Goal: Navigation & Orientation: Find specific page/section

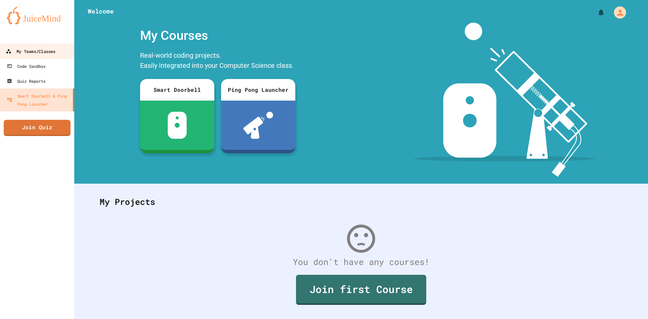
click at [46, 53] on div "My Teams/Classes" at bounding box center [31, 51] width 50 height 8
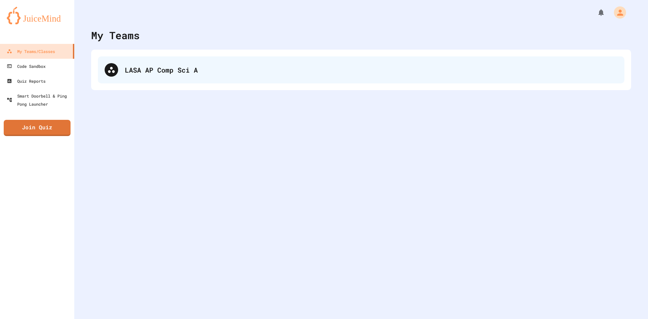
click at [175, 81] on div "LASA AP Comp Sci A" at bounding box center [361, 69] width 527 height 27
